Goal: Information Seeking & Learning: Obtain resource

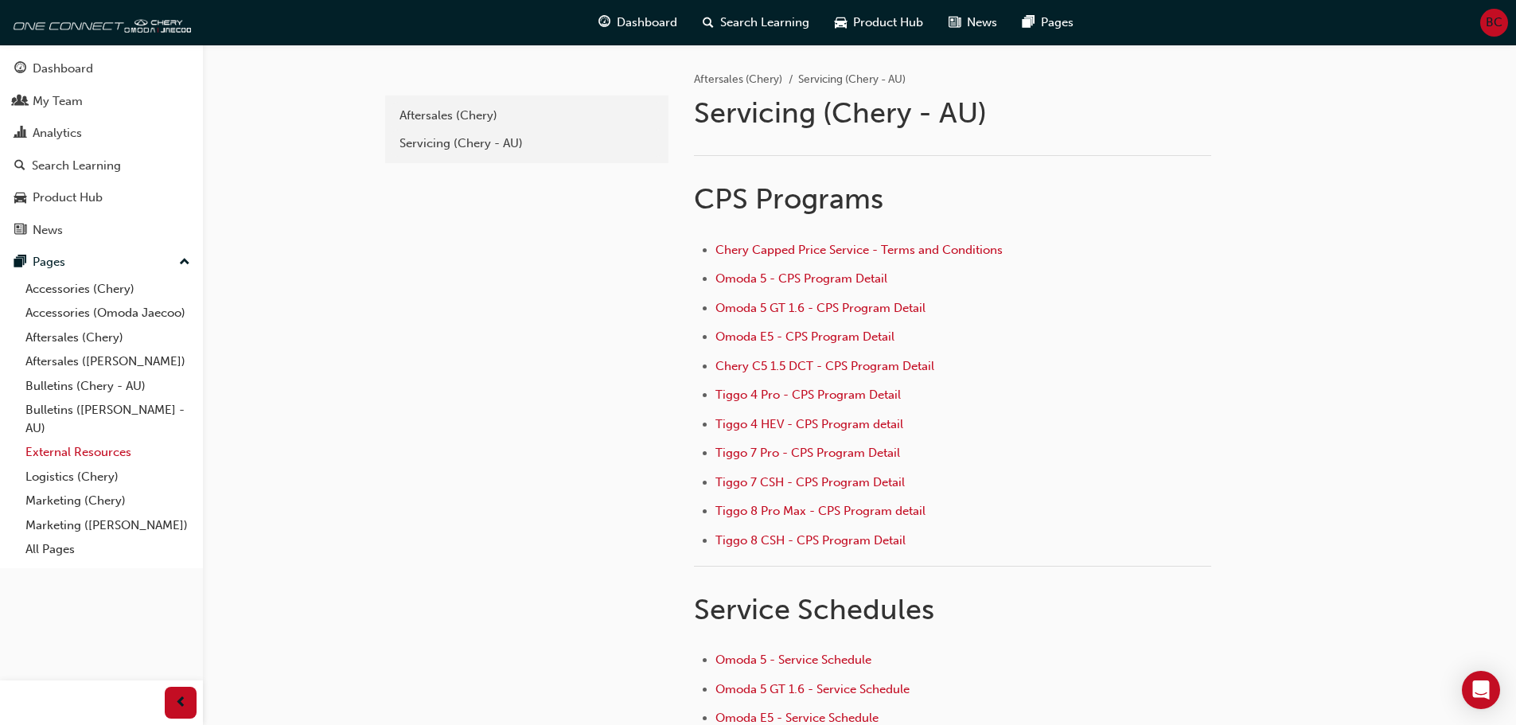
click at [76, 454] on link "External Resources" at bounding box center [107, 452] width 177 height 25
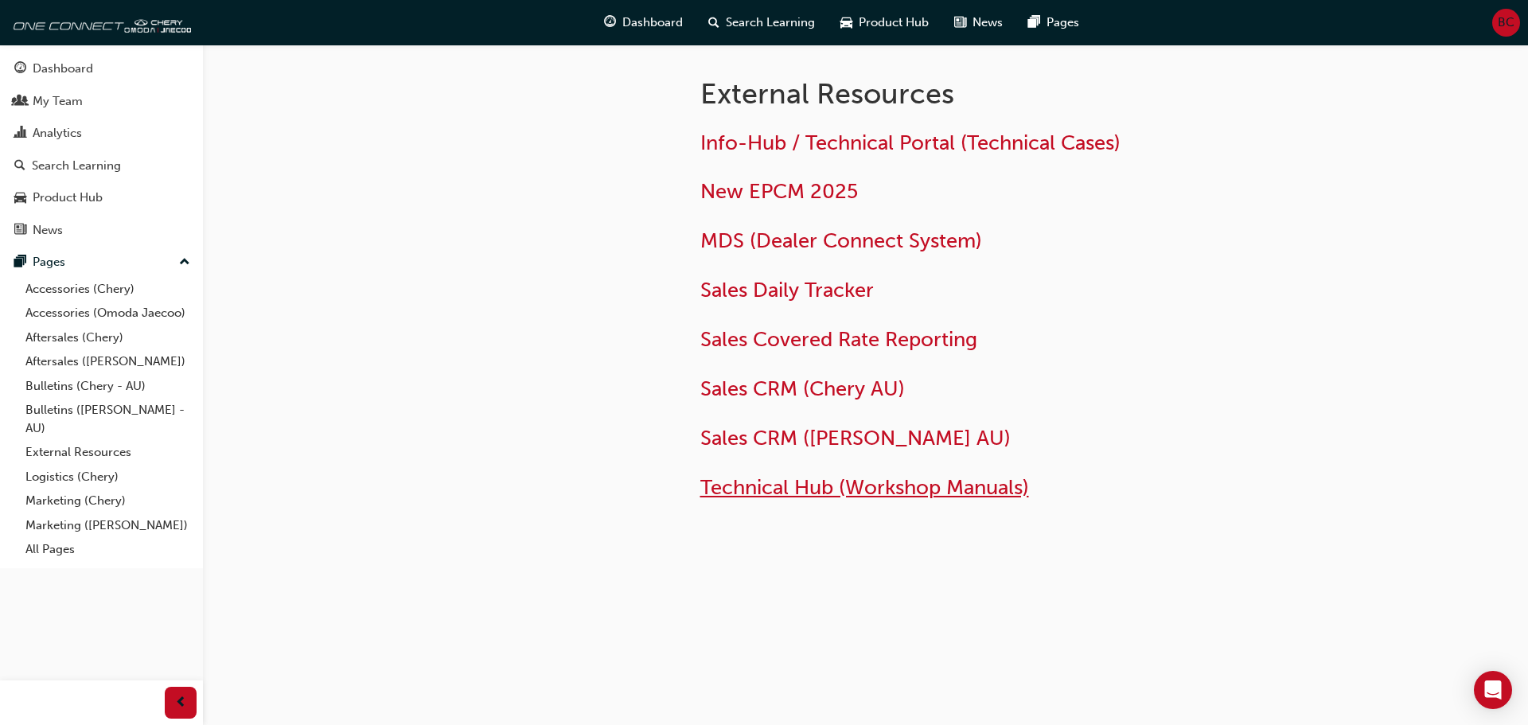
click at [758, 486] on span "Technical Hub (Workshop Manuals)" at bounding box center [864, 487] width 329 height 25
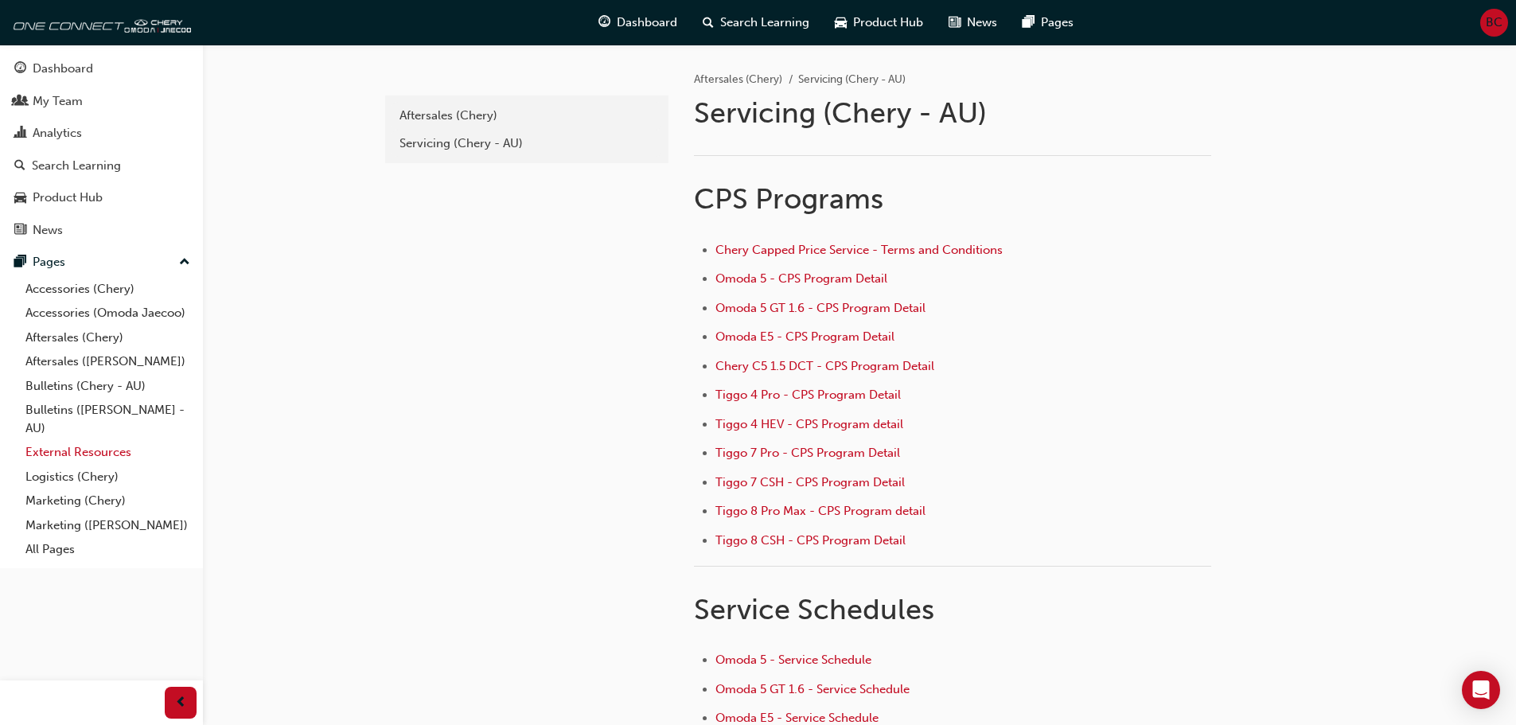
click at [79, 451] on link "External Resources" at bounding box center [107, 452] width 177 height 25
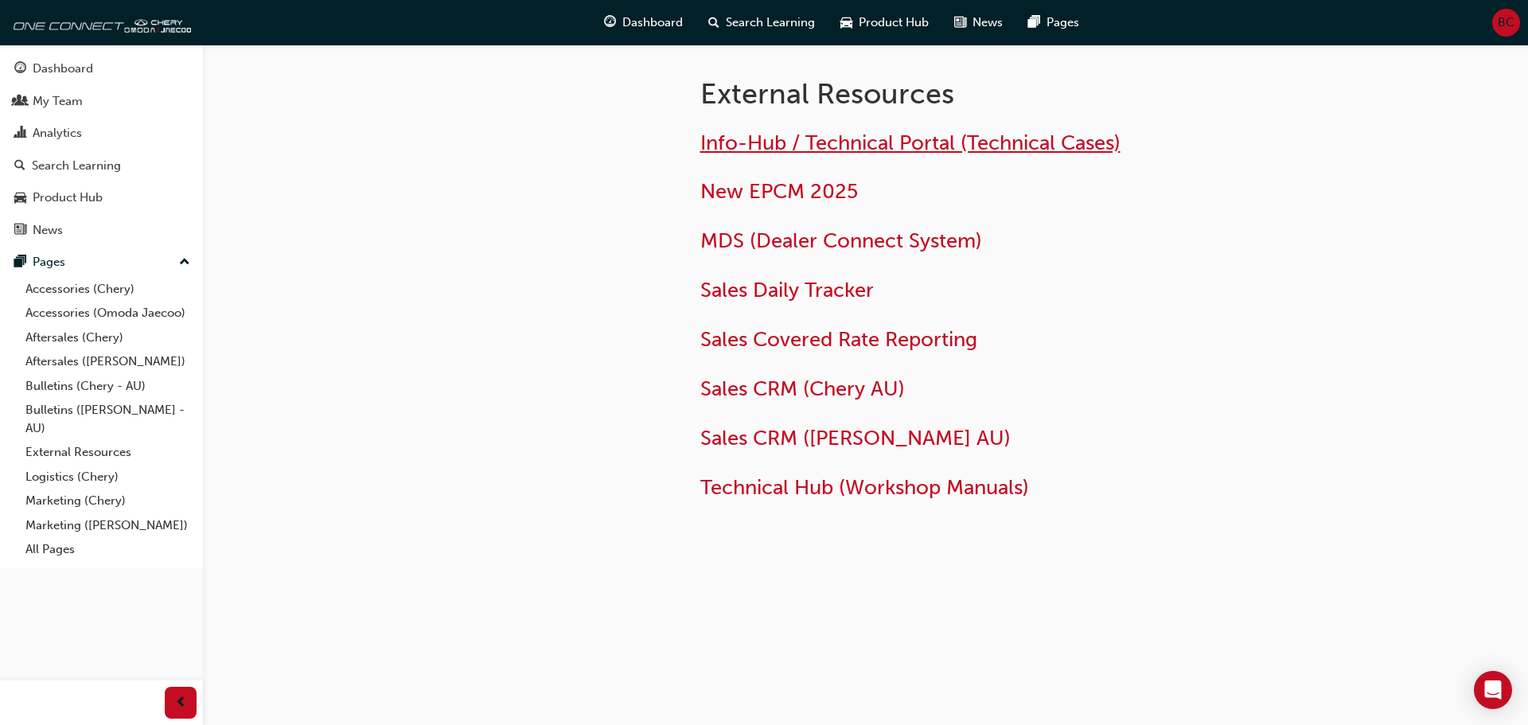
click at [840, 137] on span "Info-Hub / Technical Portal (Technical Cases)" at bounding box center [910, 143] width 420 height 25
